Goal: Find contact information: Find contact information

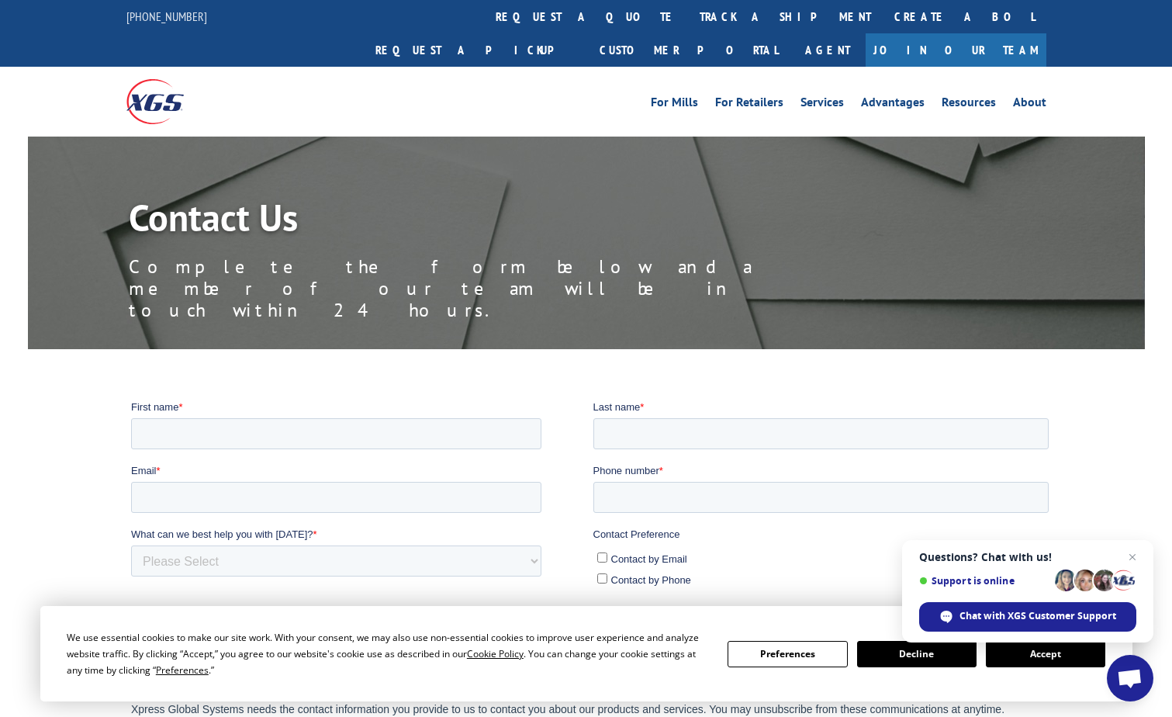
click at [1044, 658] on button "Accept" at bounding box center [1045, 654] width 119 height 26
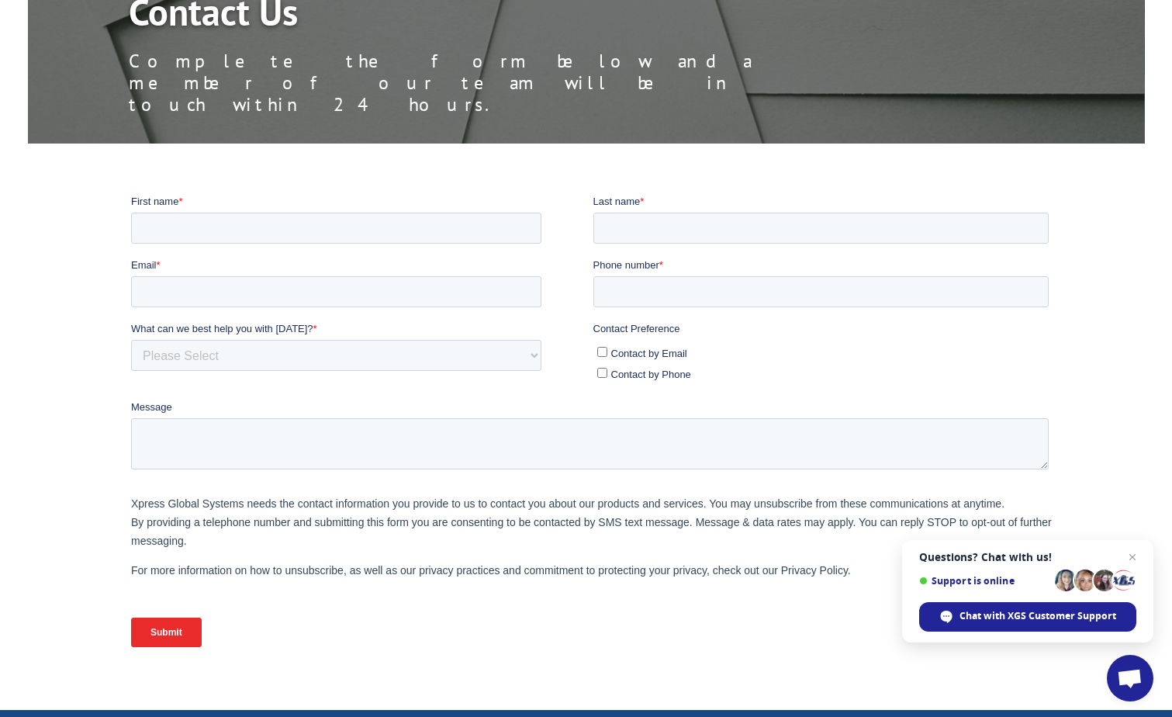
scroll to position [233, 0]
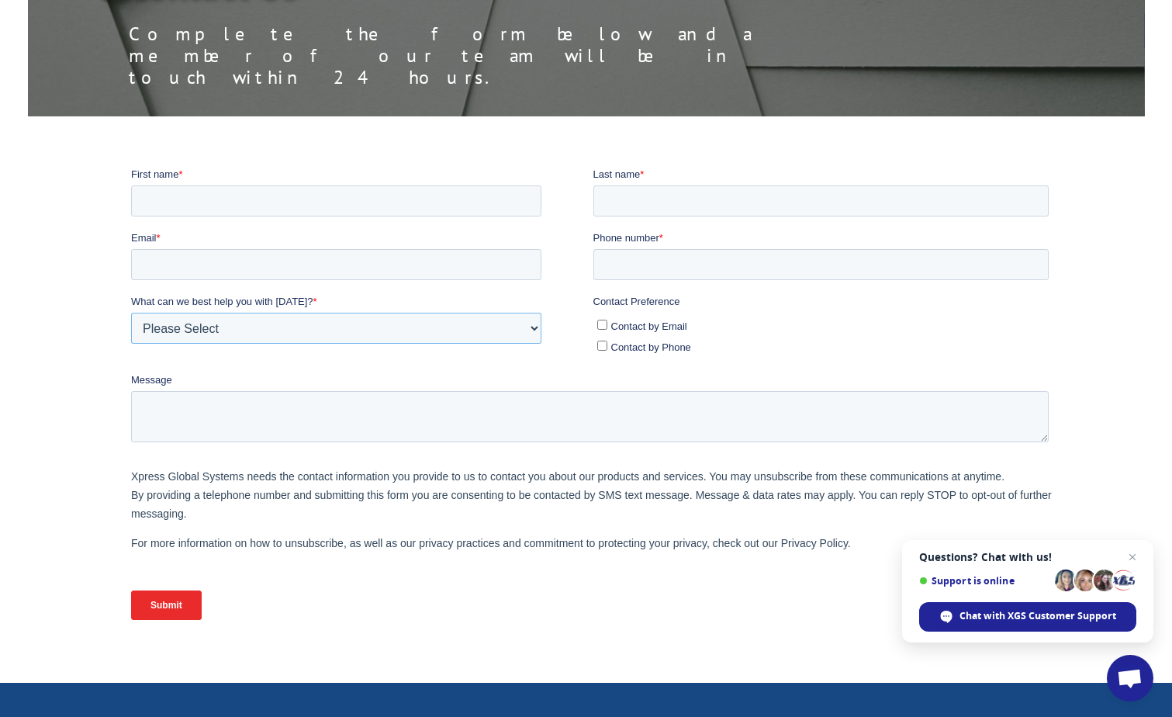
click at [205, 312] on select "Please Select Quoting, Opening New Account, or New Business Opportunity Shipmen…" at bounding box center [336, 327] width 410 height 31
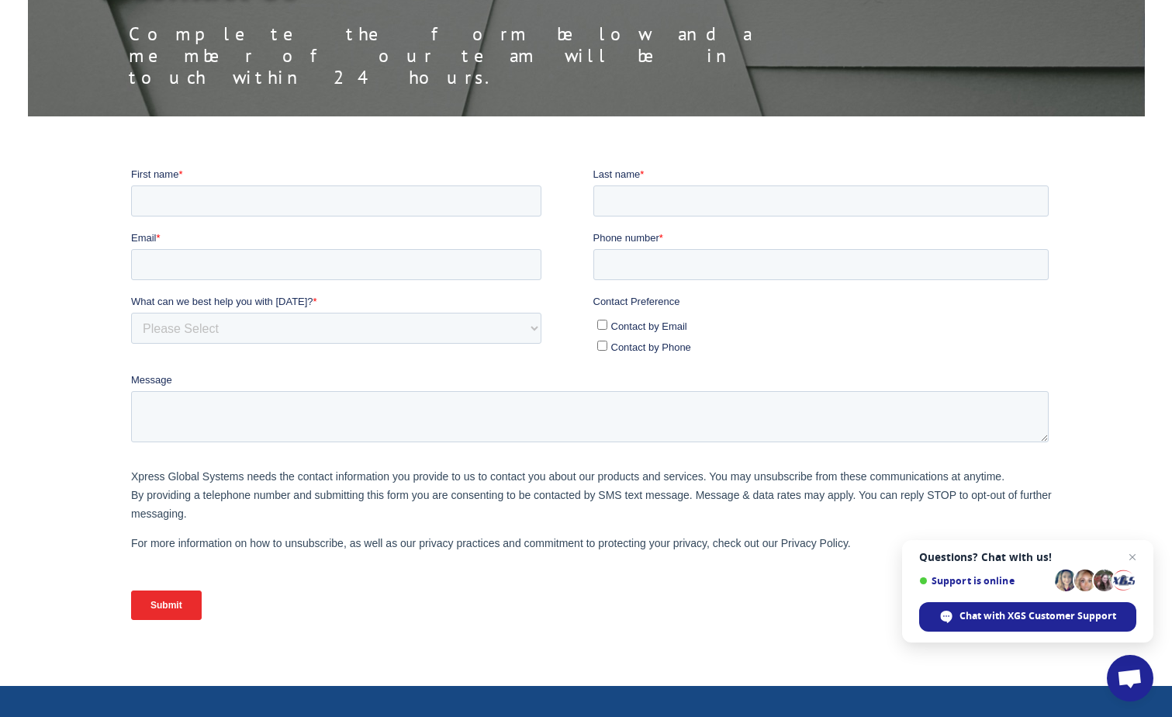
click at [86, 208] on div at bounding box center [586, 401] width 1172 height 470
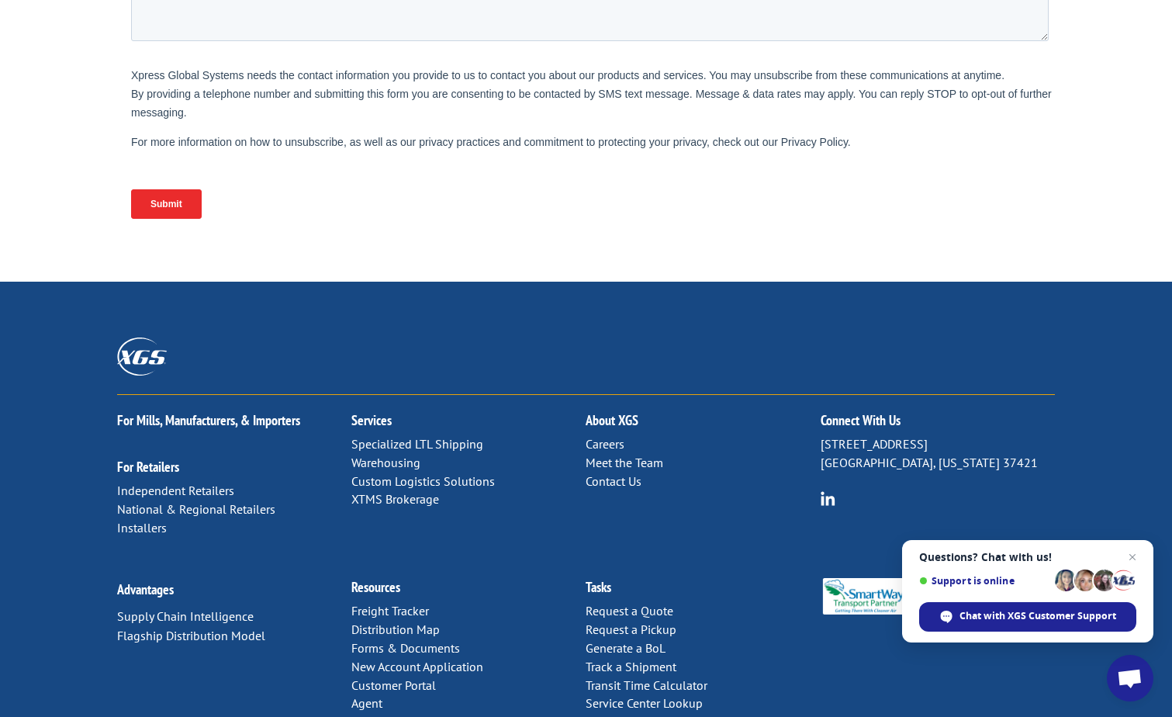
scroll to position [648, 0]
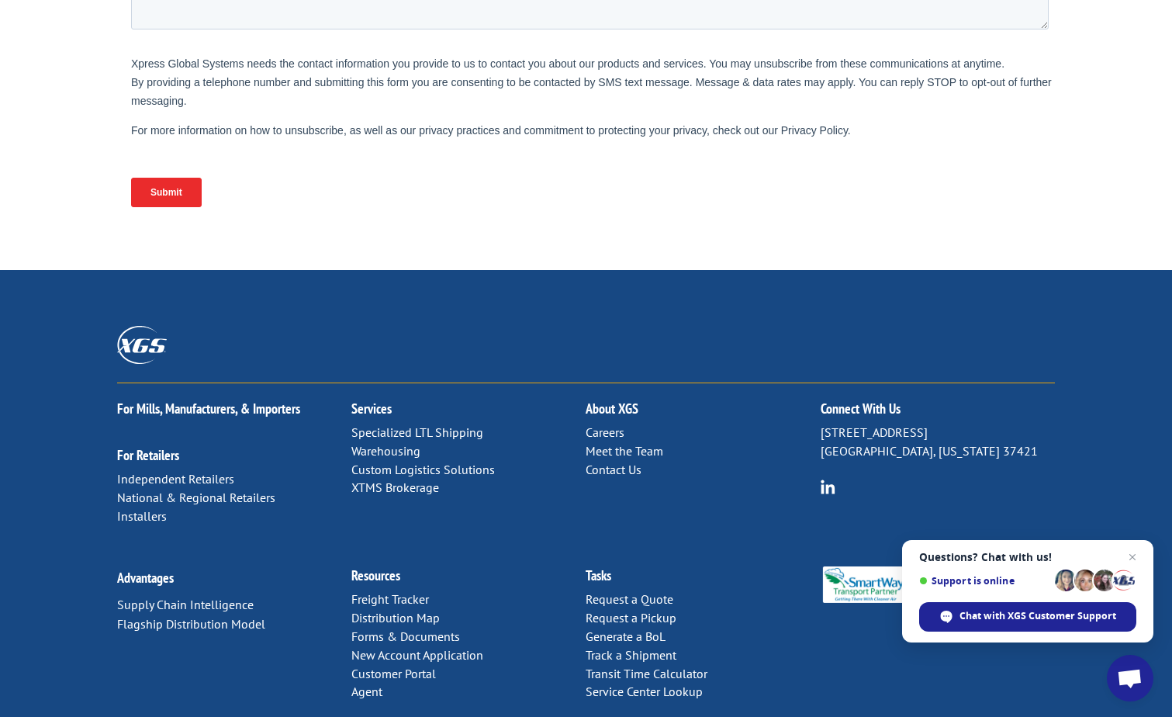
click at [824, 479] on img at bounding box center [828, 486] width 15 height 15
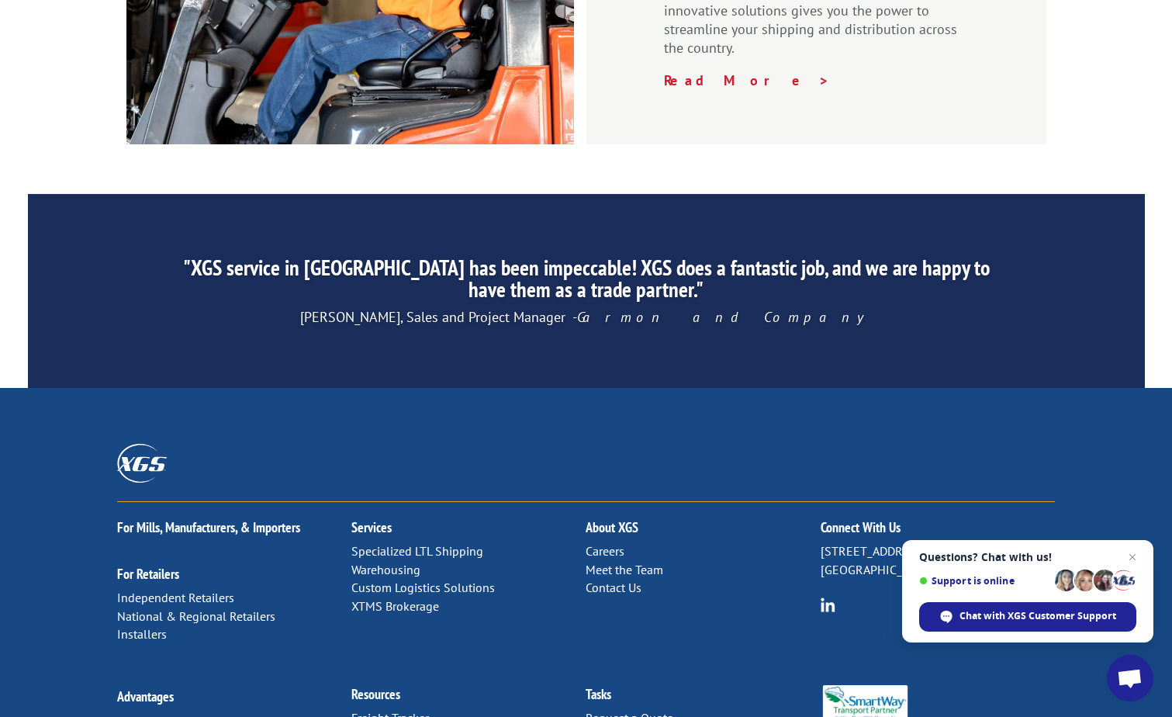
scroll to position [2353, 0]
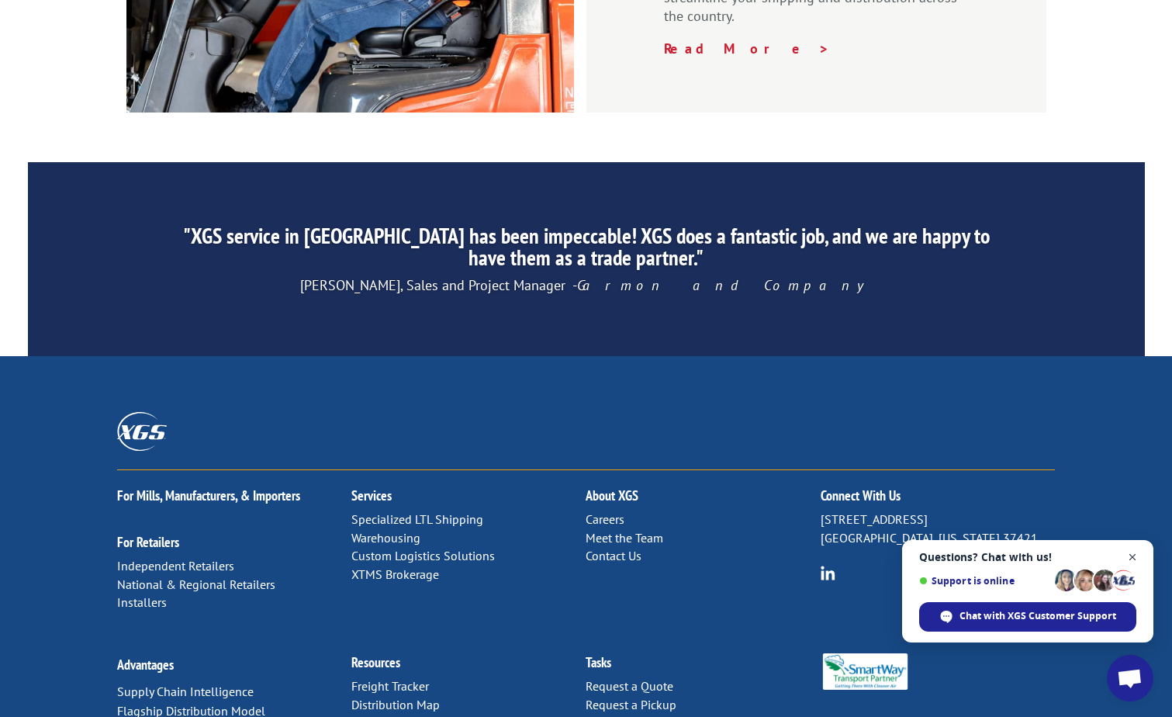
click at [1132, 554] on span "Close chat" at bounding box center [1132, 557] width 19 height 19
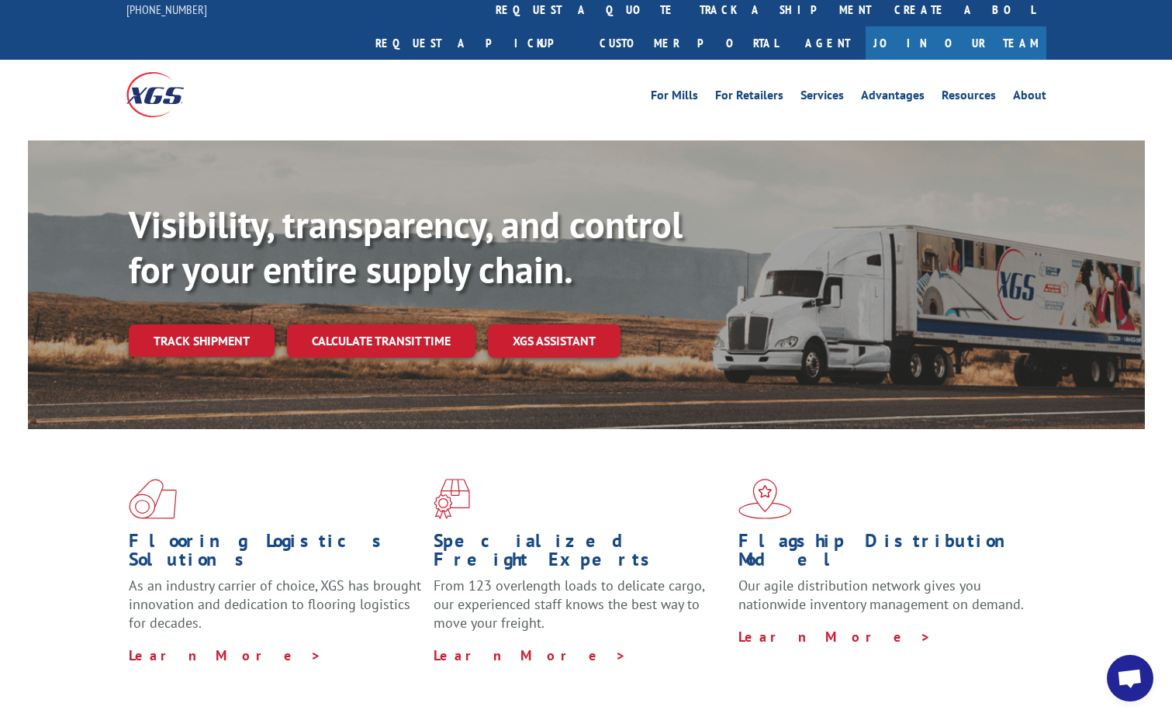
scroll to position [0, 0]
